Goal: Task Accomplishment & Management: Use online tool/utility

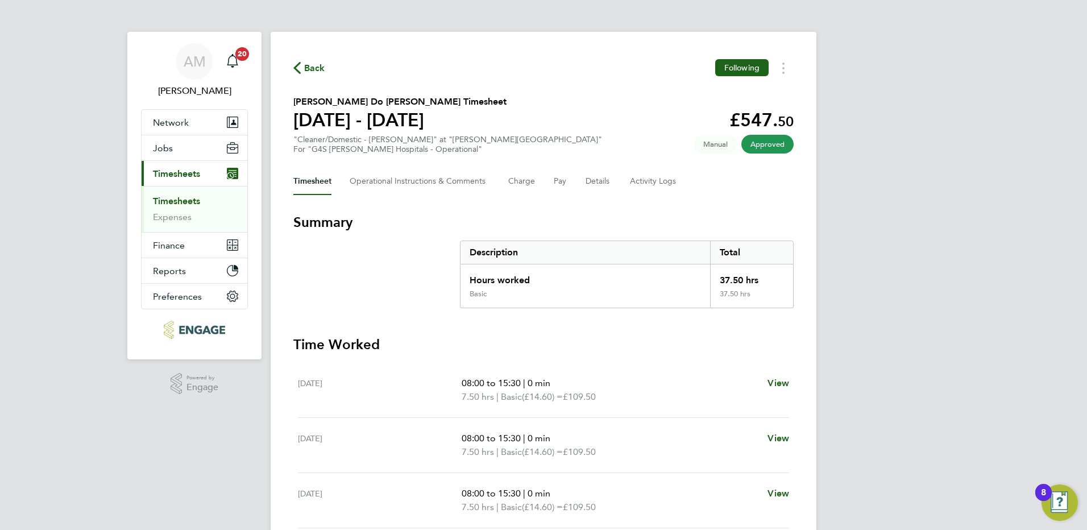
click at [193, 196] on link "Timesheets" at bounding box center [176, 201] width 47 height 11
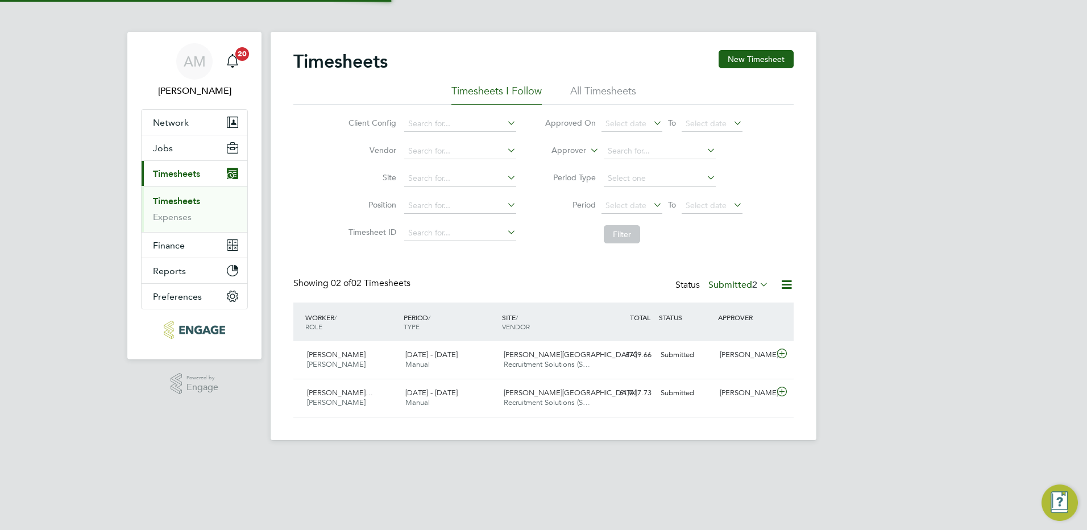
scroll to position [29, 99]
click at [380, 360] on div "Nathanael Osborne Porter - Churchill 18 - 24 Aug 2025" at bounding box center [352, 360] width 98 height 28
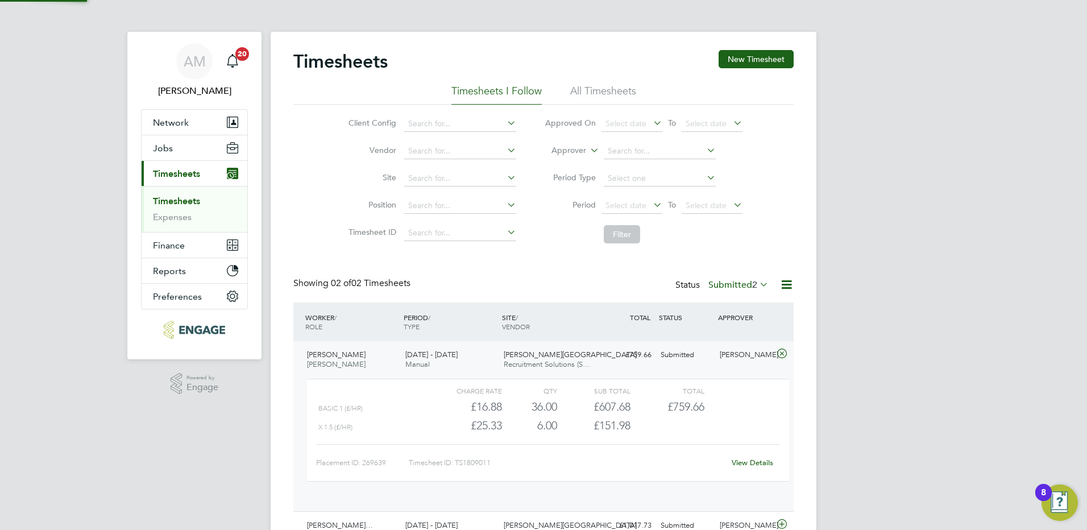
scroll to position [19, 111]
click at [746, 463] on link "View Details" at bounding box center [753, 463] width 42 height 10
click at [176, 202] on link "Timesheets" at bounding box center [176, 201] width 47 height 11
click at [176, 201] on link "Timesheets" at bounding box center [176, 201] width 47 height 11
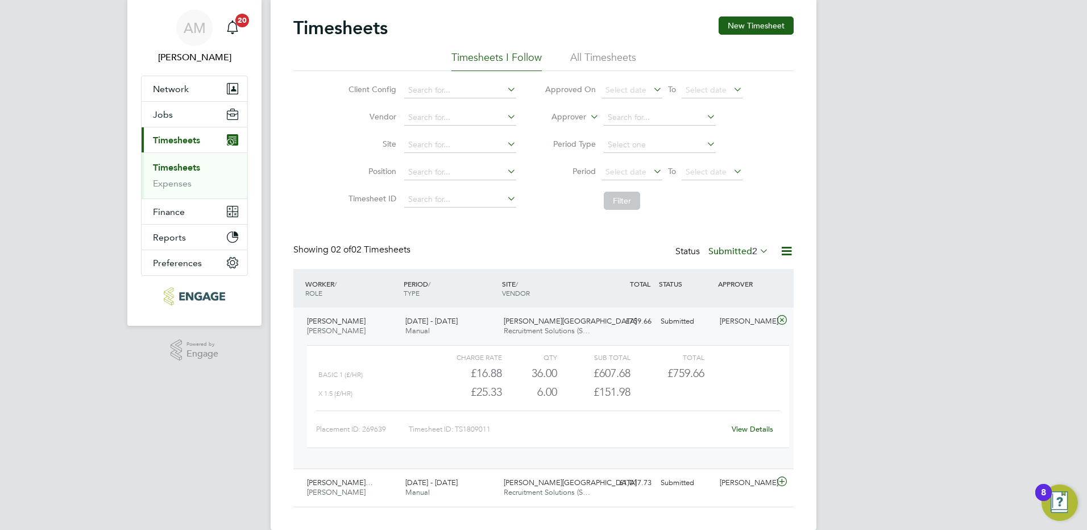
scroll to position [52, 0]
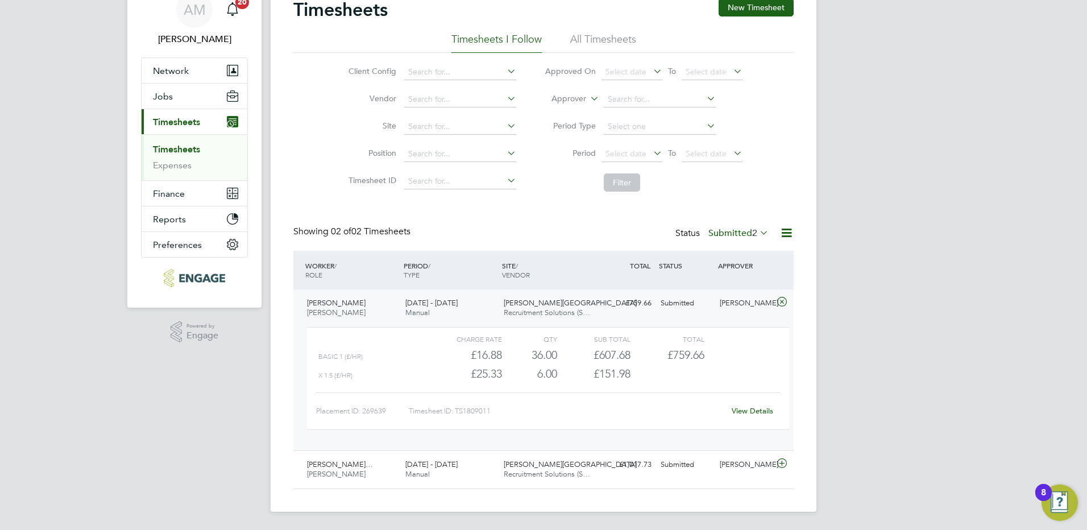
click at [781, 305] on icon at bounding box center [782, 301] width 14 height 9
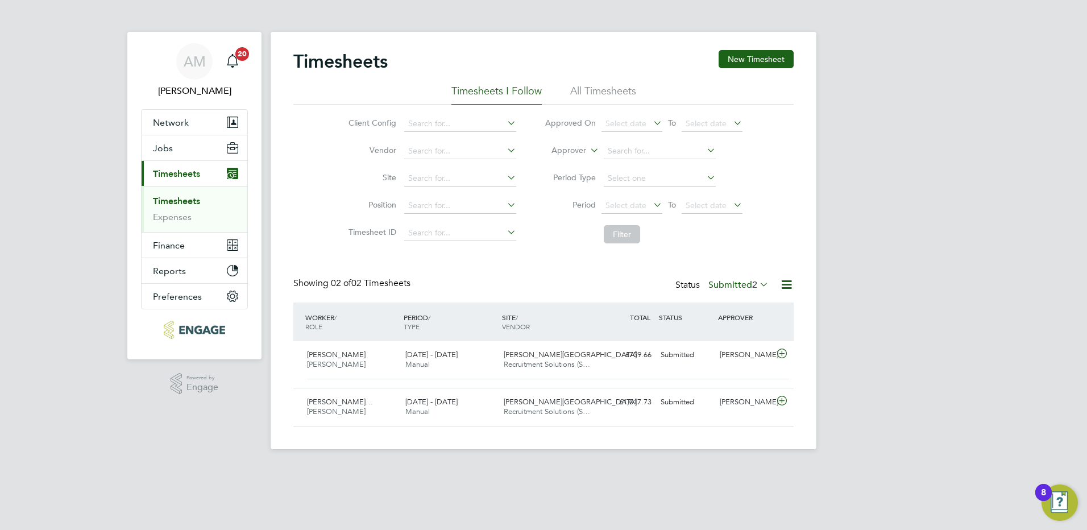
scroll to position [0, 0]
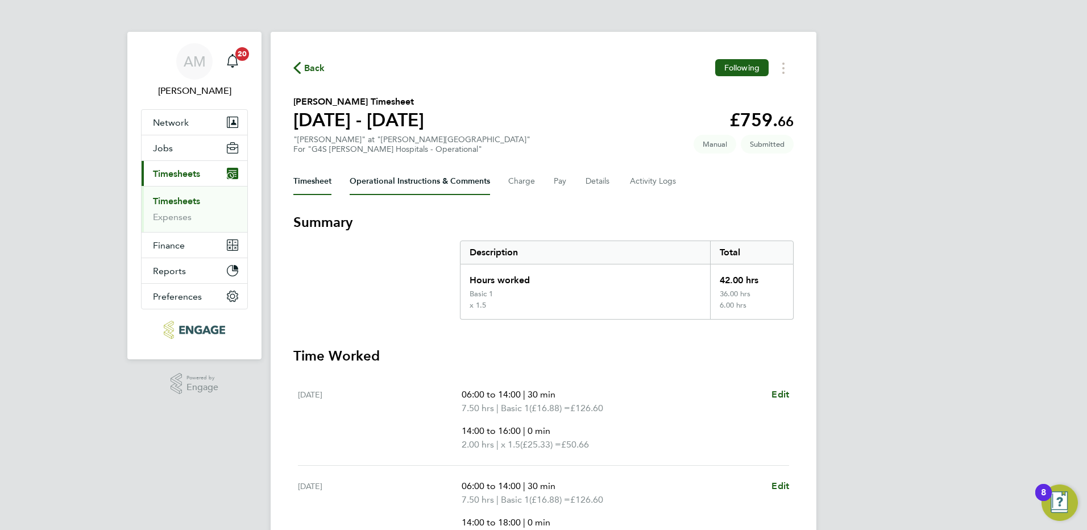
click at [380, 180] on Comments-tab "Operational Instructions & Comments" at bounding box center [420, 181] width 140 height 27
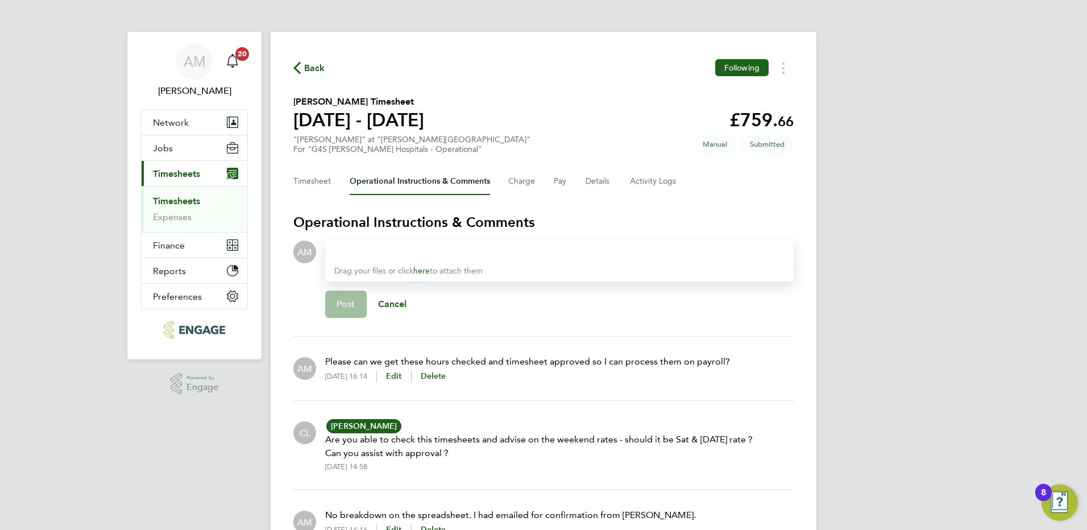
click at [314, 70] on span "Back" at bounding box center [314, 68] width 21 height 14
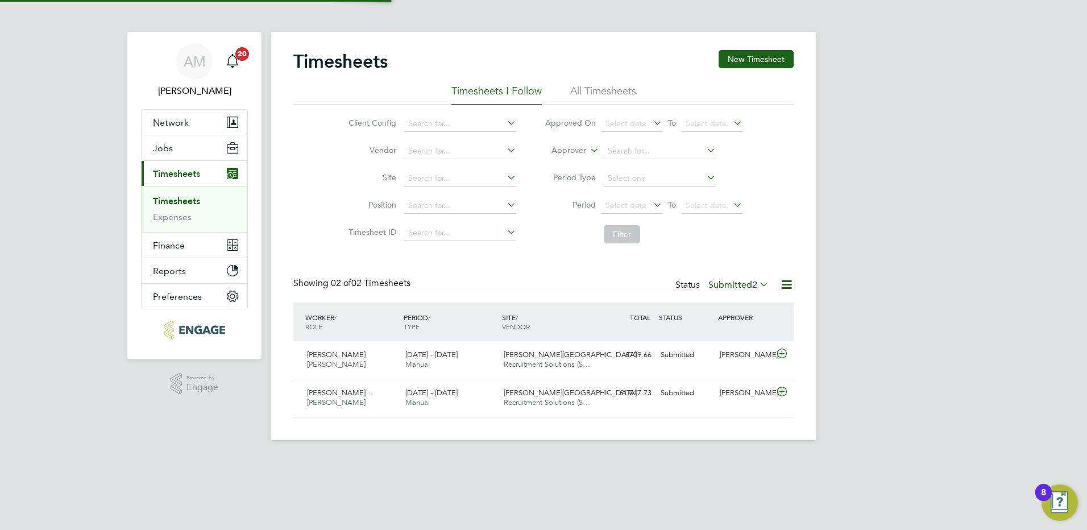
scroll to position [29, 99]
click at [358, 394] on span "Jitonio Augusto Dos Rei…" at bounding box center [340, 393] width 66 height 10
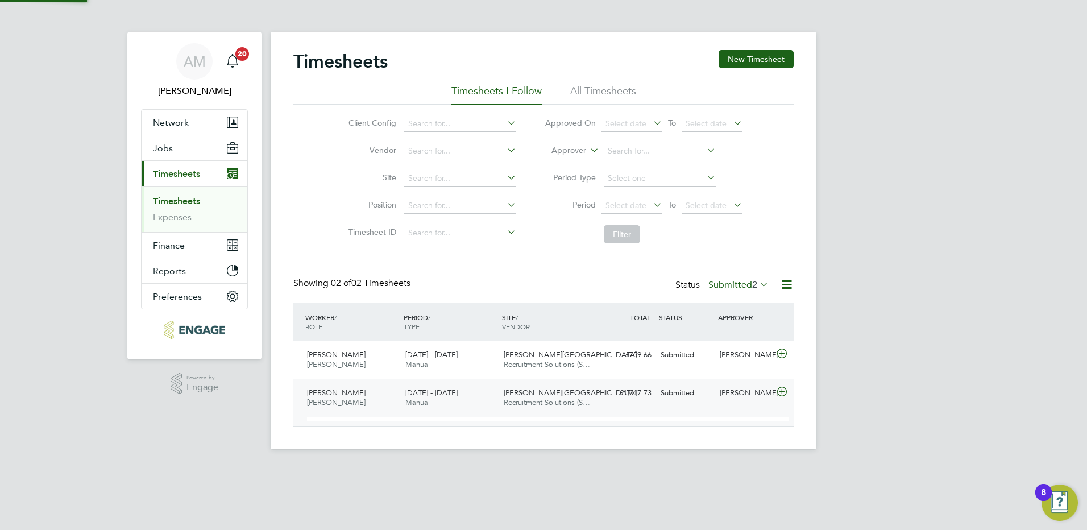
scroll to position [19, 111]
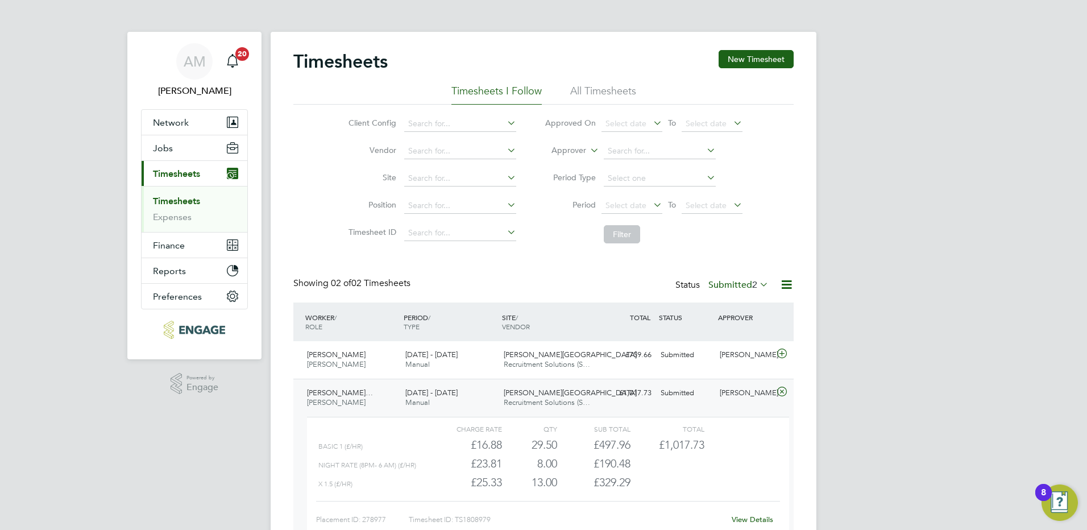
click at [740, 519] on link "View Details" at bounding box center [753, 520] width 42 height 10
